Goal: Information Seeking & Learning: Learn about a topic

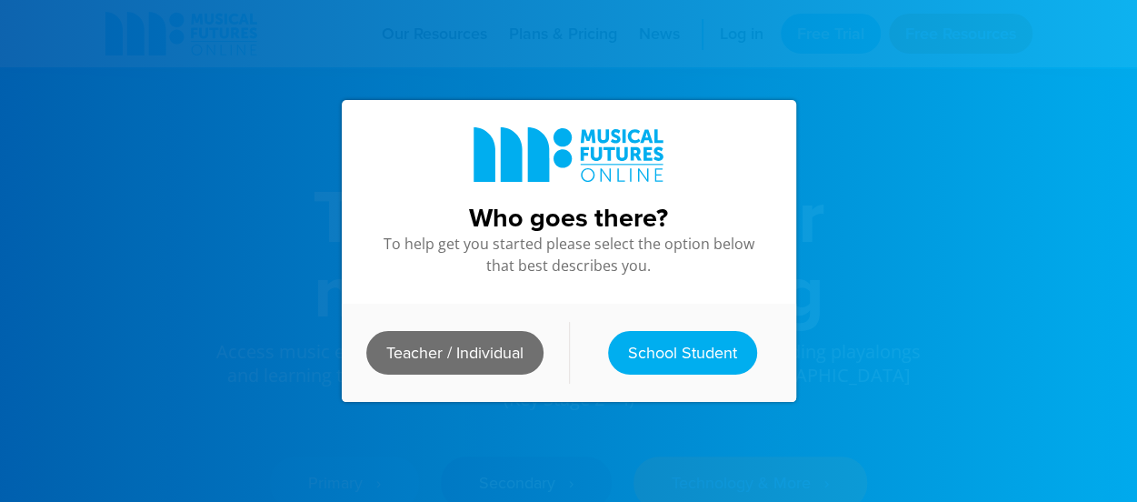
click at [484, 337] on link "Teacher / Individual" at bounding box center [454, 353] width 177 height 44
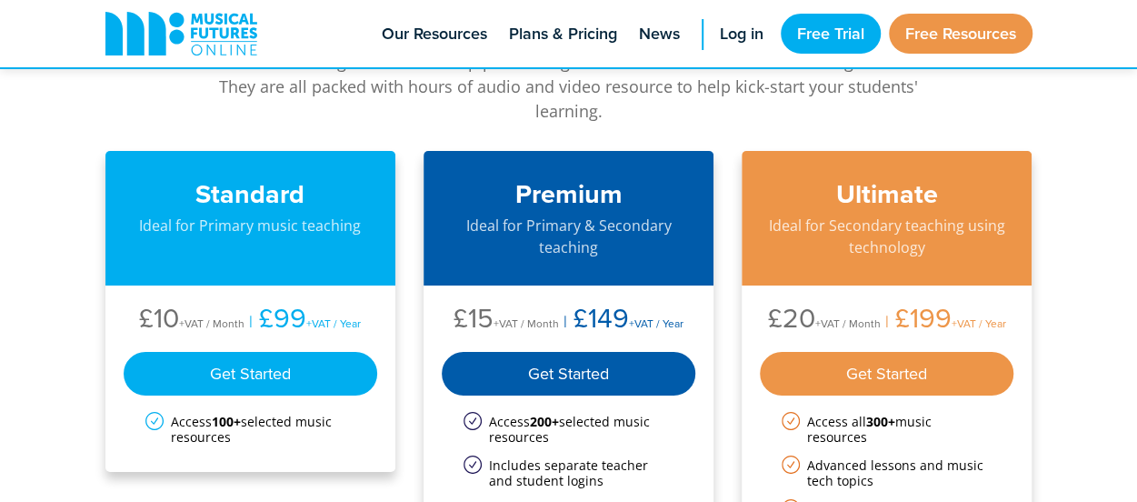
scroll to position [2991, 0]
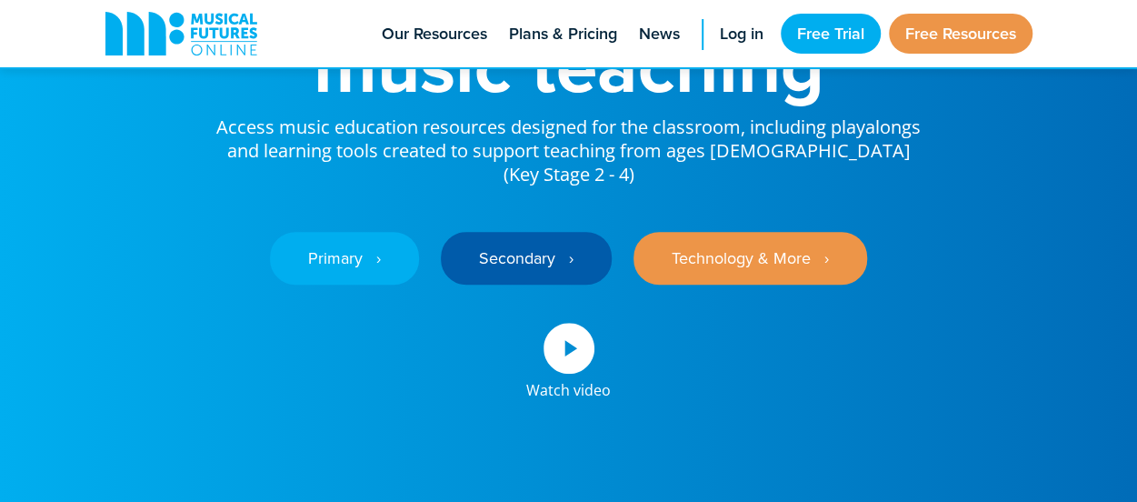
scroll to position [225, 0]
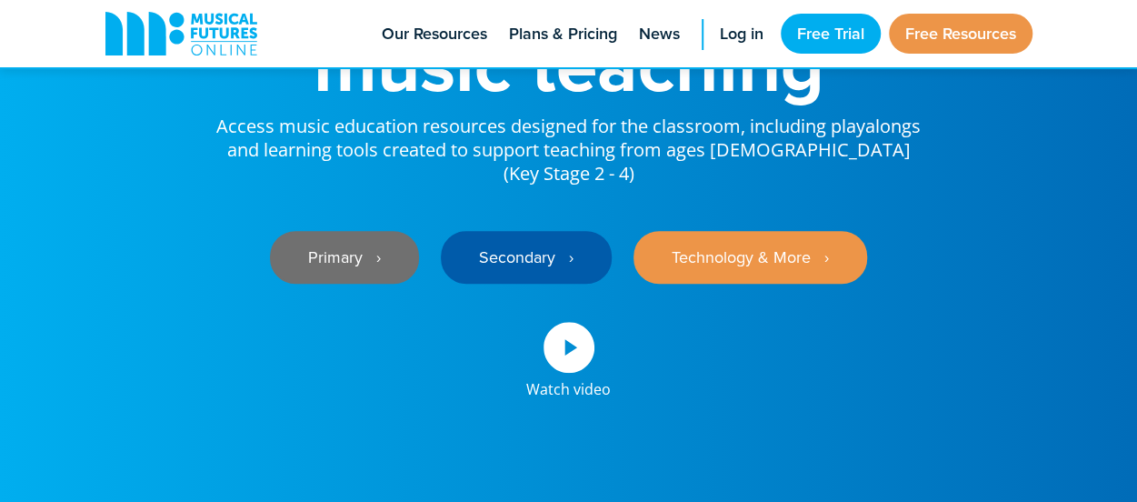
click at [363, 237] on link "Primary ‎‏‏‎ ‎ ›" at bounding box center [344, 257] width 149 height 53
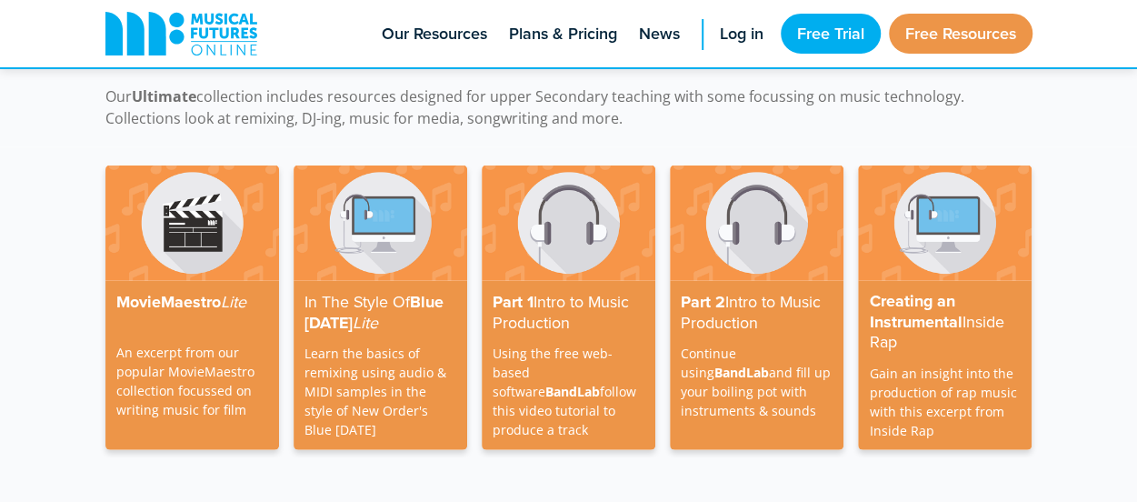
scroll to position [5366, 0]
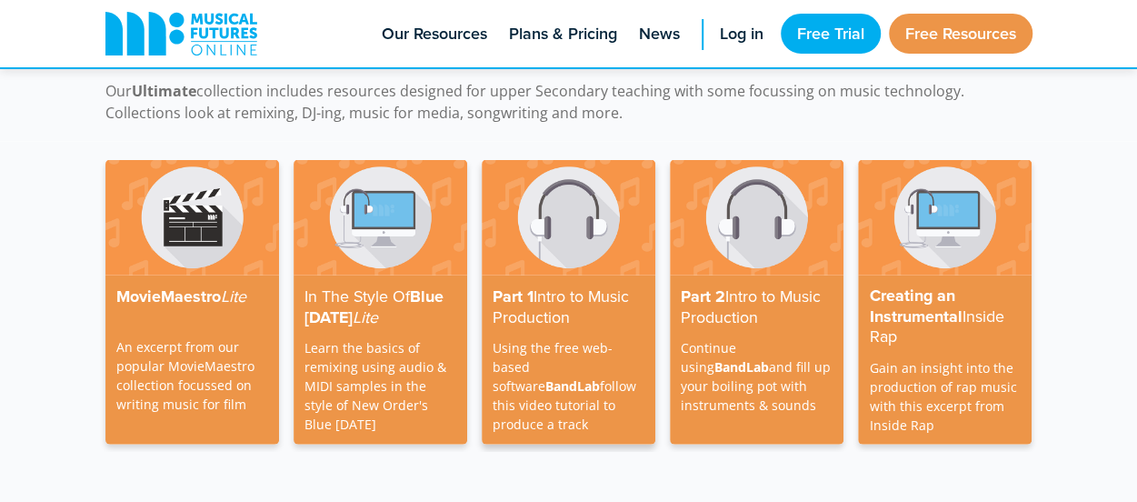
click at [551, 285] on strong "Intro to Music Production" at bounding box center [561, 307] width 136 height 44
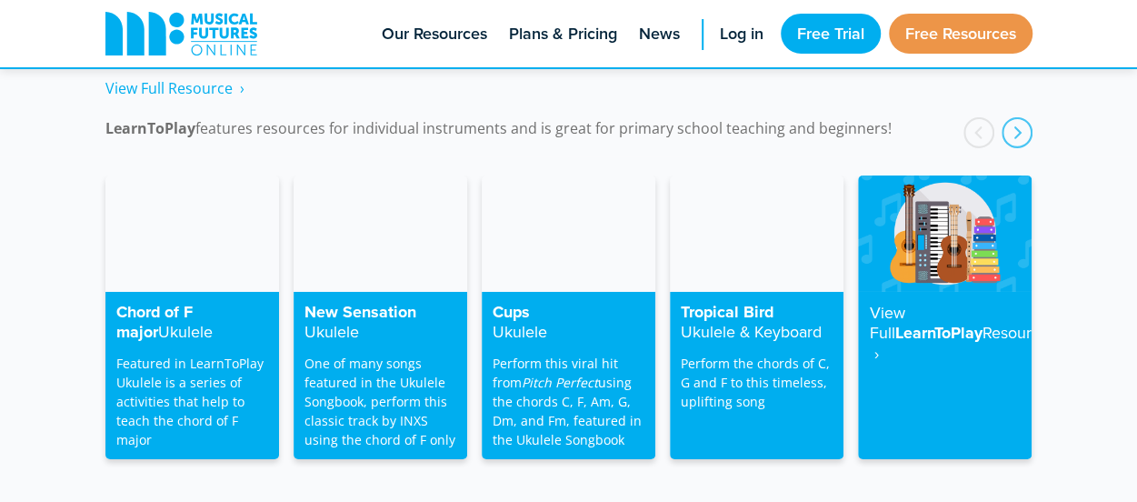
scroll to position [2993, 0]
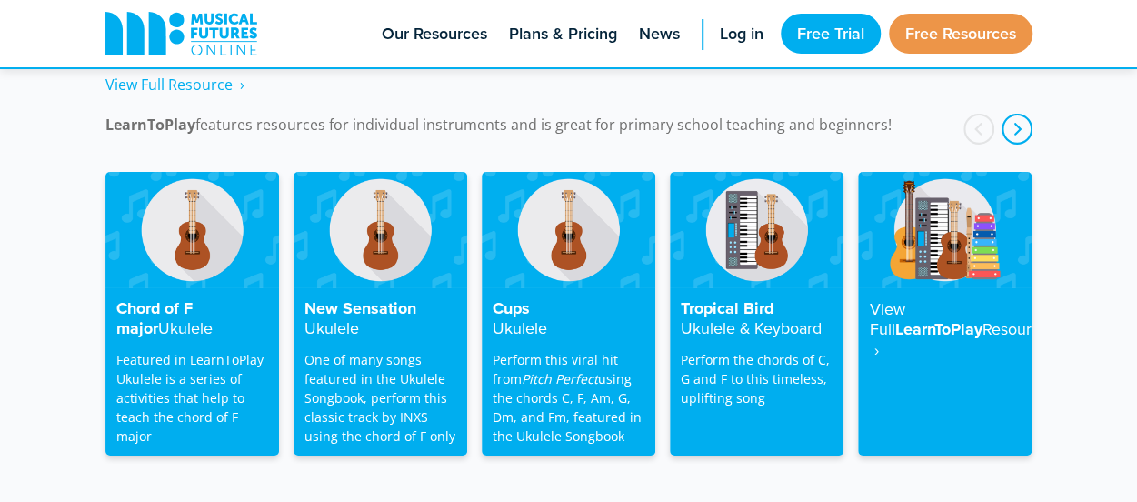
click at [1020, 114] on div "next" at bounding box center [1017, 129] width 31 height 31
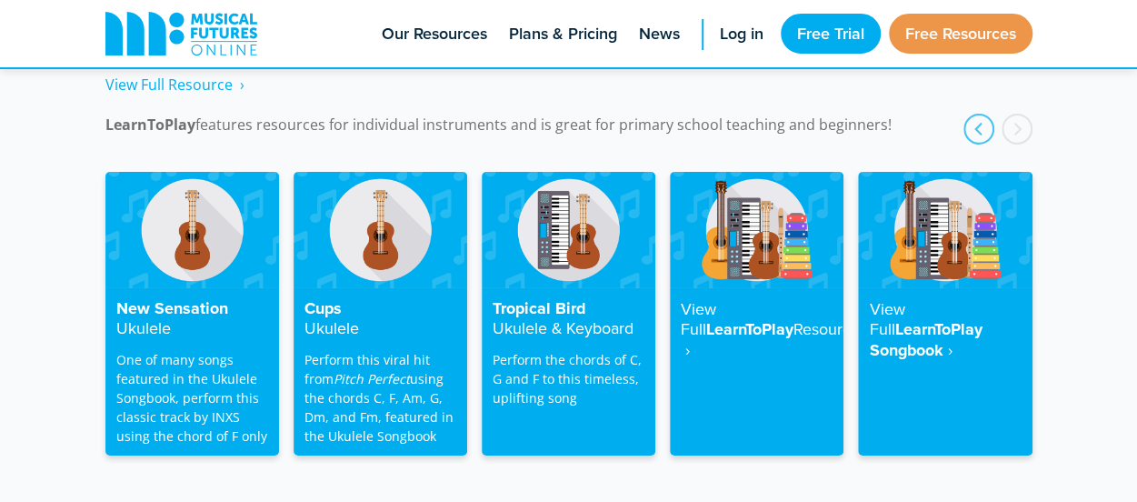
click at [1020, 114] on div "next" at bounding box center [1017, 129] width 31 height 31
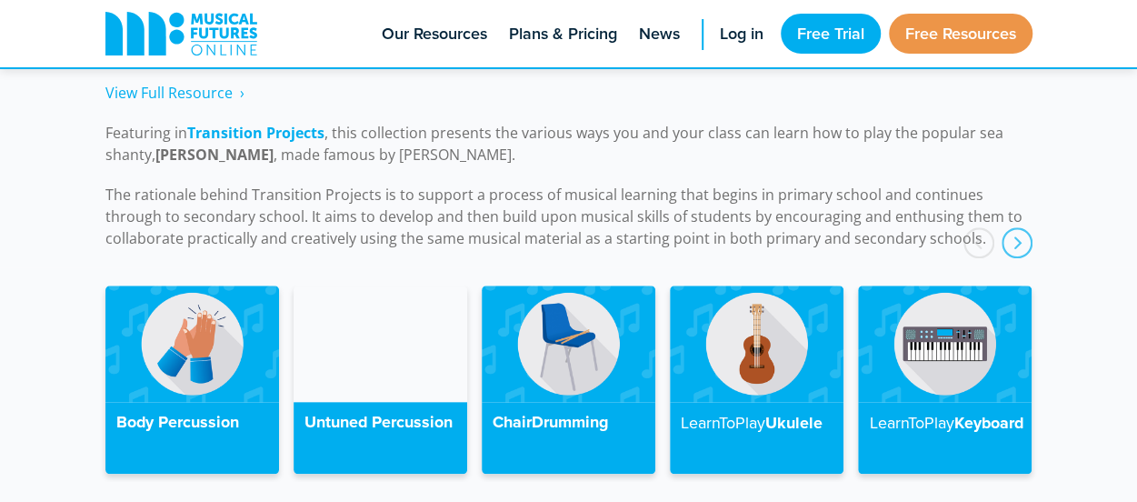
scroll to position [4171, 0]
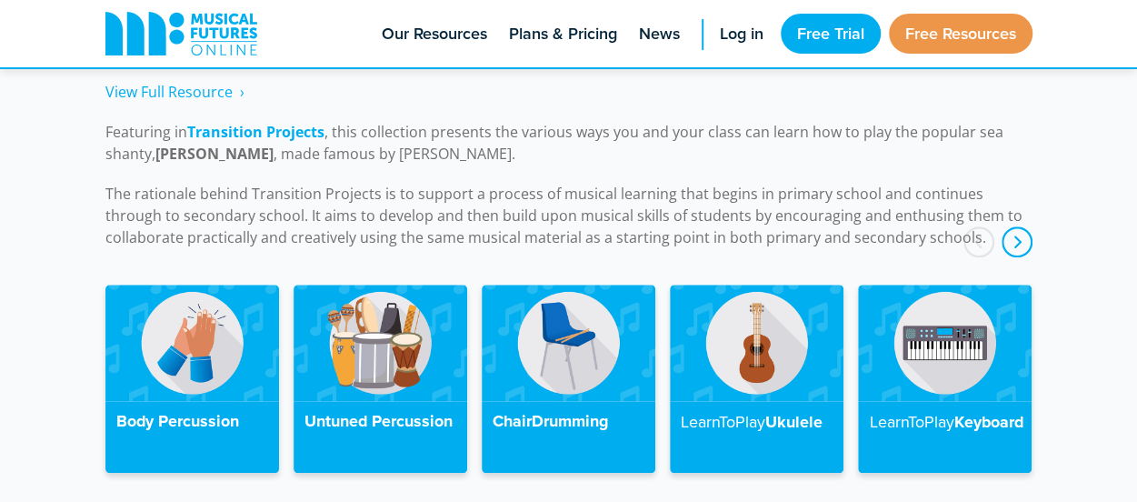
click at [1005, 226] on div "next" at bounding box center [1017, 241] width 31 height 31
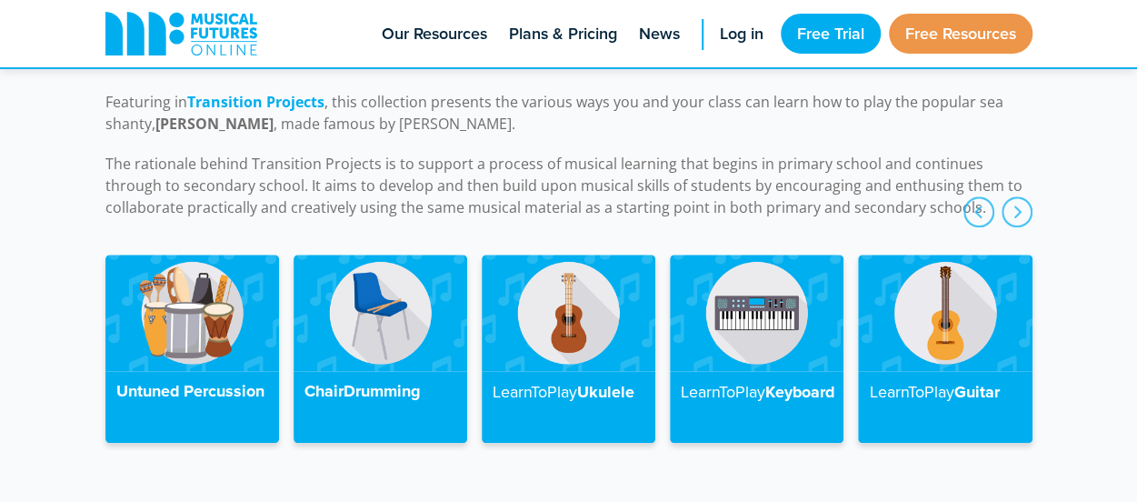
scroll to position [4199, 0]
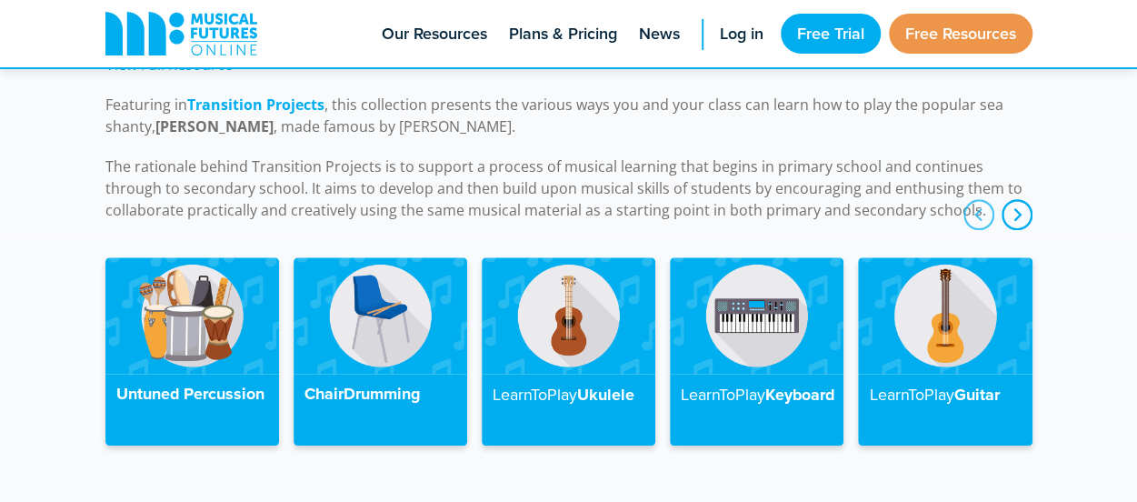
click at [1016, 199] on div "next" at bounding box center [1017, 214] width 31 height 31
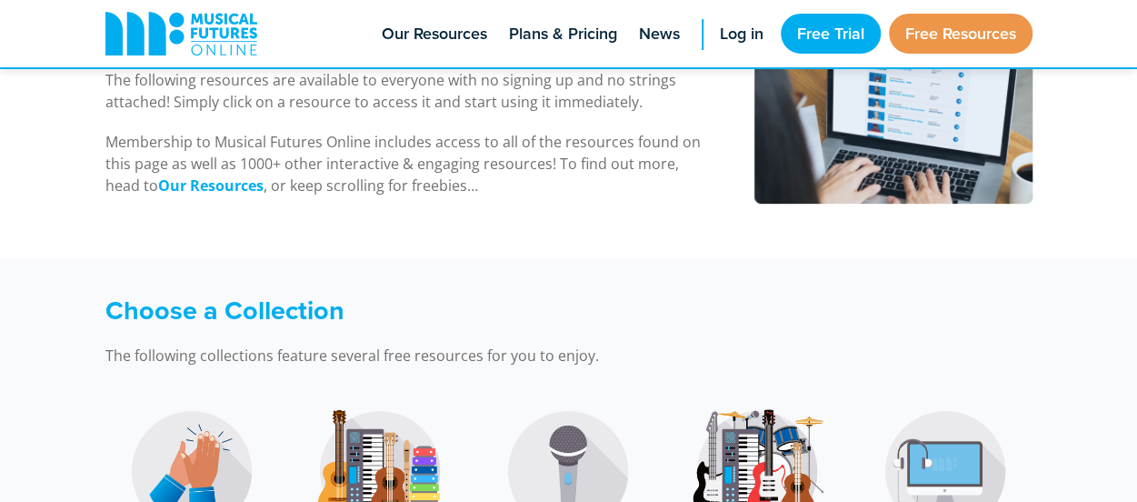
scroll to position [0, 0]
